Goal: Information Seeking & Learning: Learn about a topic

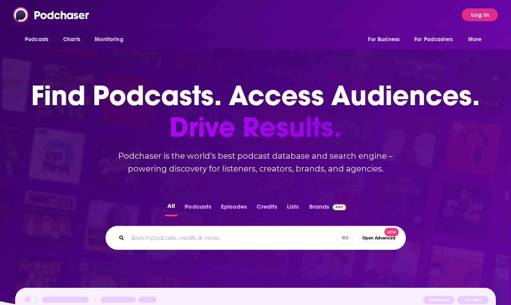
click at [189, 243] on input "Search podcasts, credits, & more..." at bounding box center [232, 237] width 210 height 13
paste input "Cyber Security Headlines"
type input "Cyber Security Headlines"
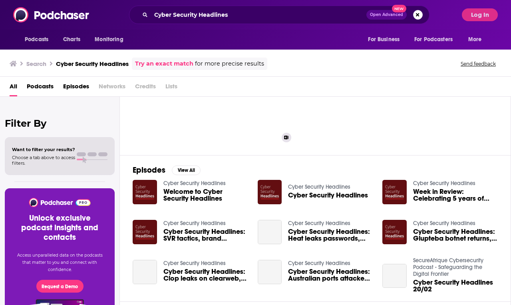
scroll to position [57, 0]
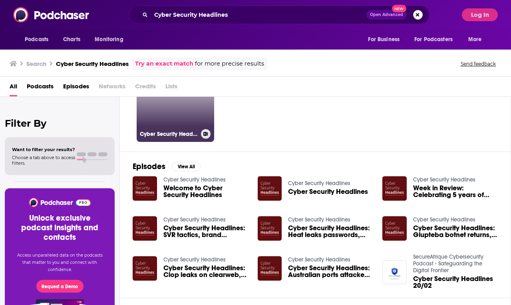
click at [165, 117] on link "Cyber Security Headlines" at bounding box center [175, 102] width 77 height 77
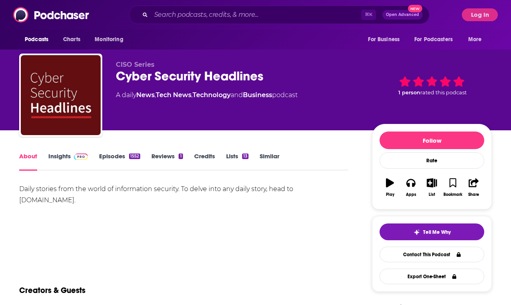
click at [471, 20] on button "Log In" at bounding box center [480, 14] width 36 height 13
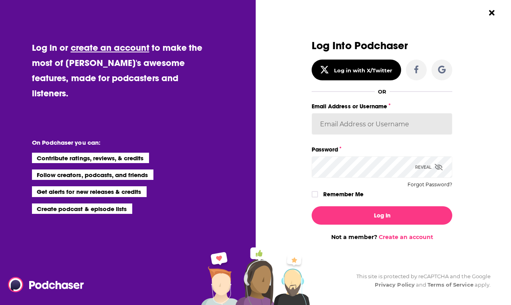
click at [360, 119] on input "Email Address or Username" at bounding box center [382, 124] width 141 height 22
type input "s"
click at [269, 179] on div "Dialog" at bounding box center [241, 140] width 141 height 201
click at [397, 127] on input "Email Address or Username" at bounding box center [382, 124] width 141 height 22
type input "s"
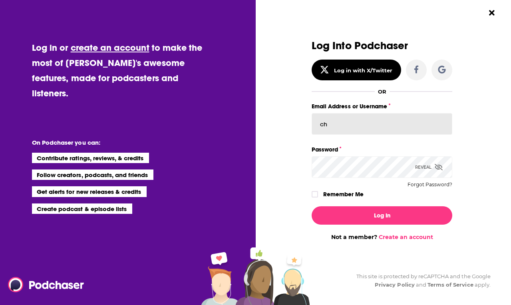
type input "che"
